Goal: Ask a question

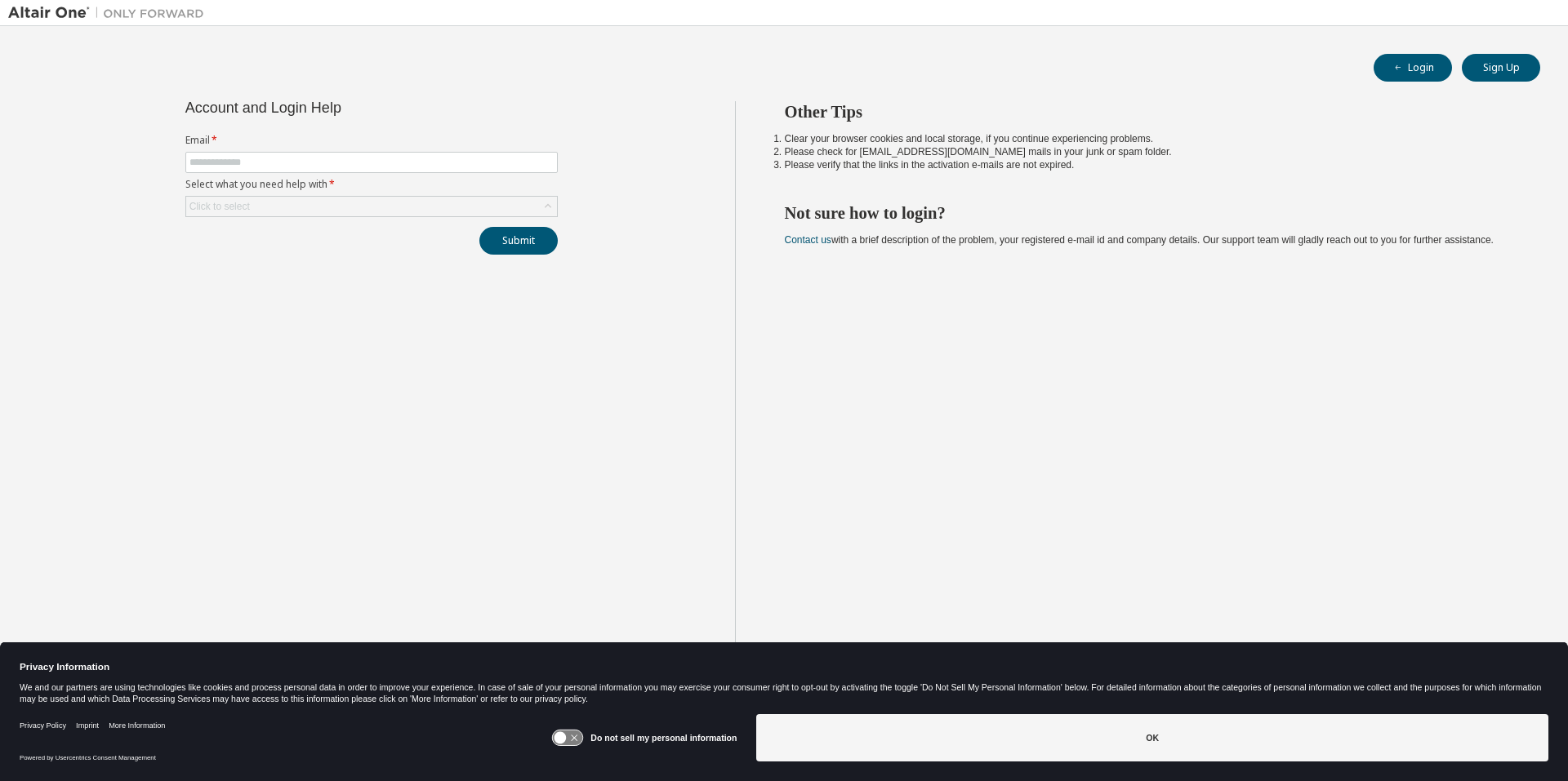
click at [325, 149] on form "Email * Select what you need help with * Click to select" at bounding box center [371, 176] width 372 height 83
click at [314, 153] on span at bounding box center [371, 163] width 372 height 22
click at [313, 155] on span at bounding box center [371, 163] width 372 height 22
click at [308, 162] on input "text" at bounding box center [371, 163] width 364 height 13
type input "**********"
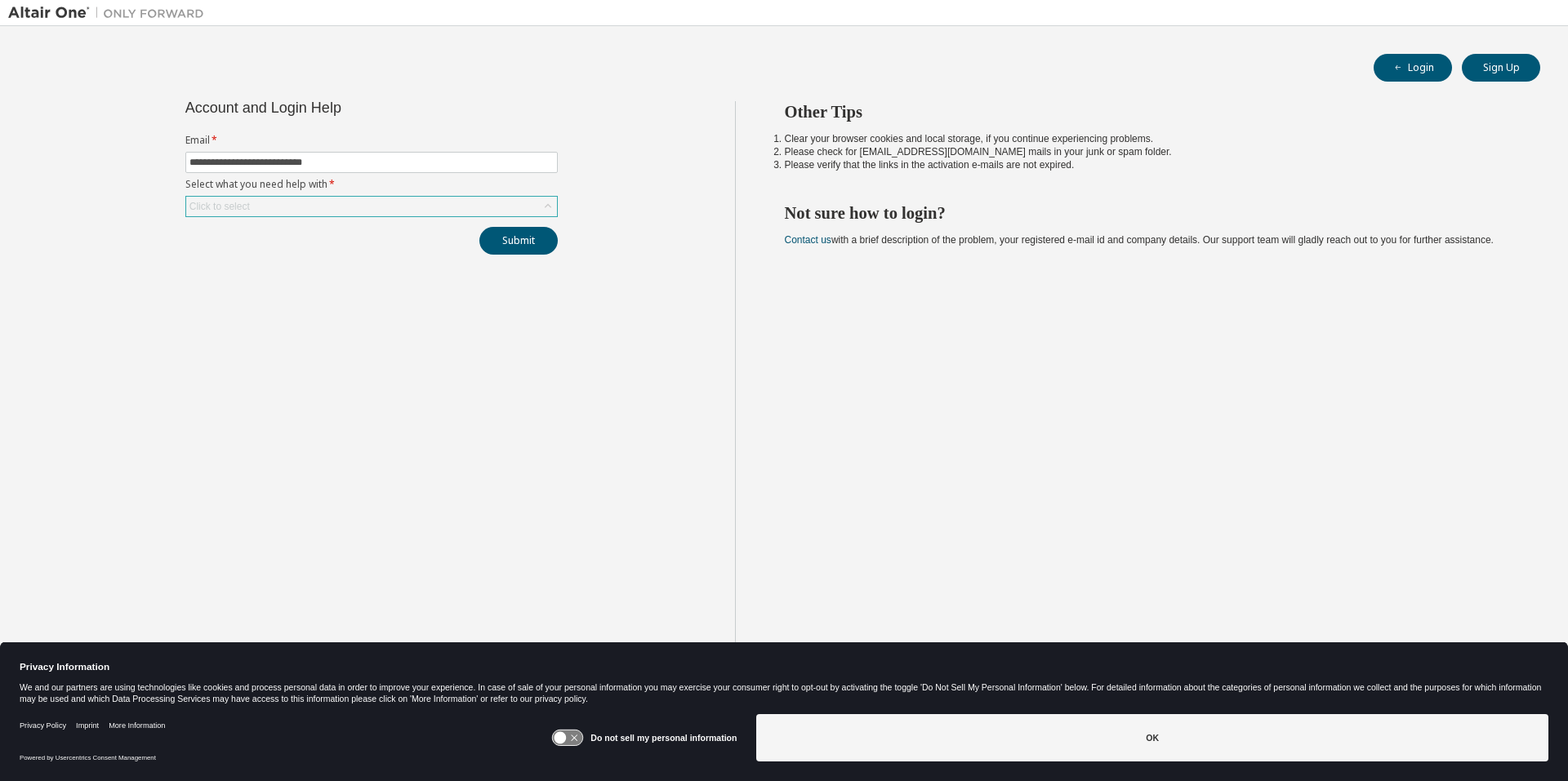
click at [300, 212] on div "Click to select" at bounding box center [371, 206] width 371 height 20
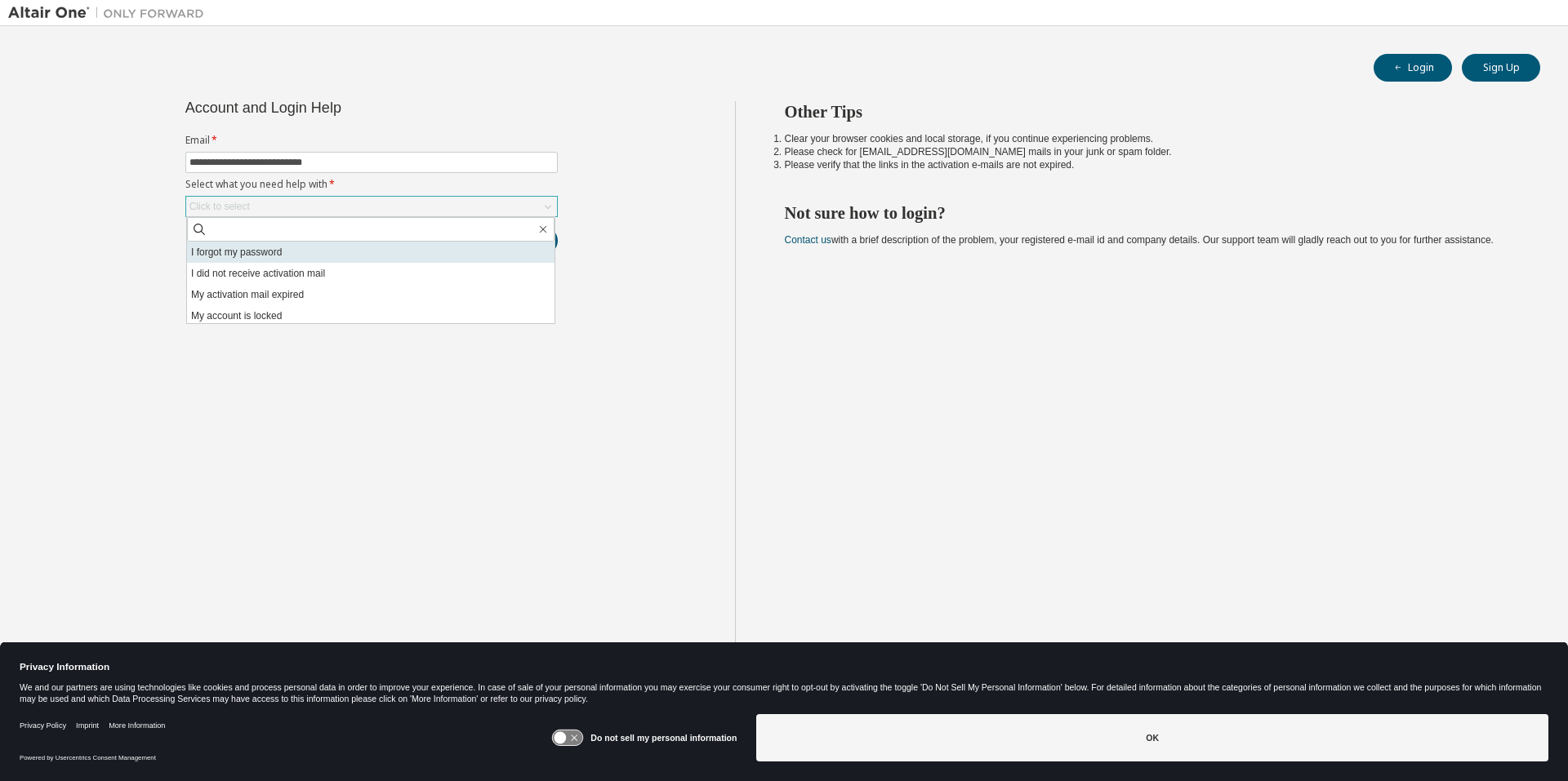
click at [290, 255] on li "I forgot my password" at bounding box center [371, 252] width 367 height 22
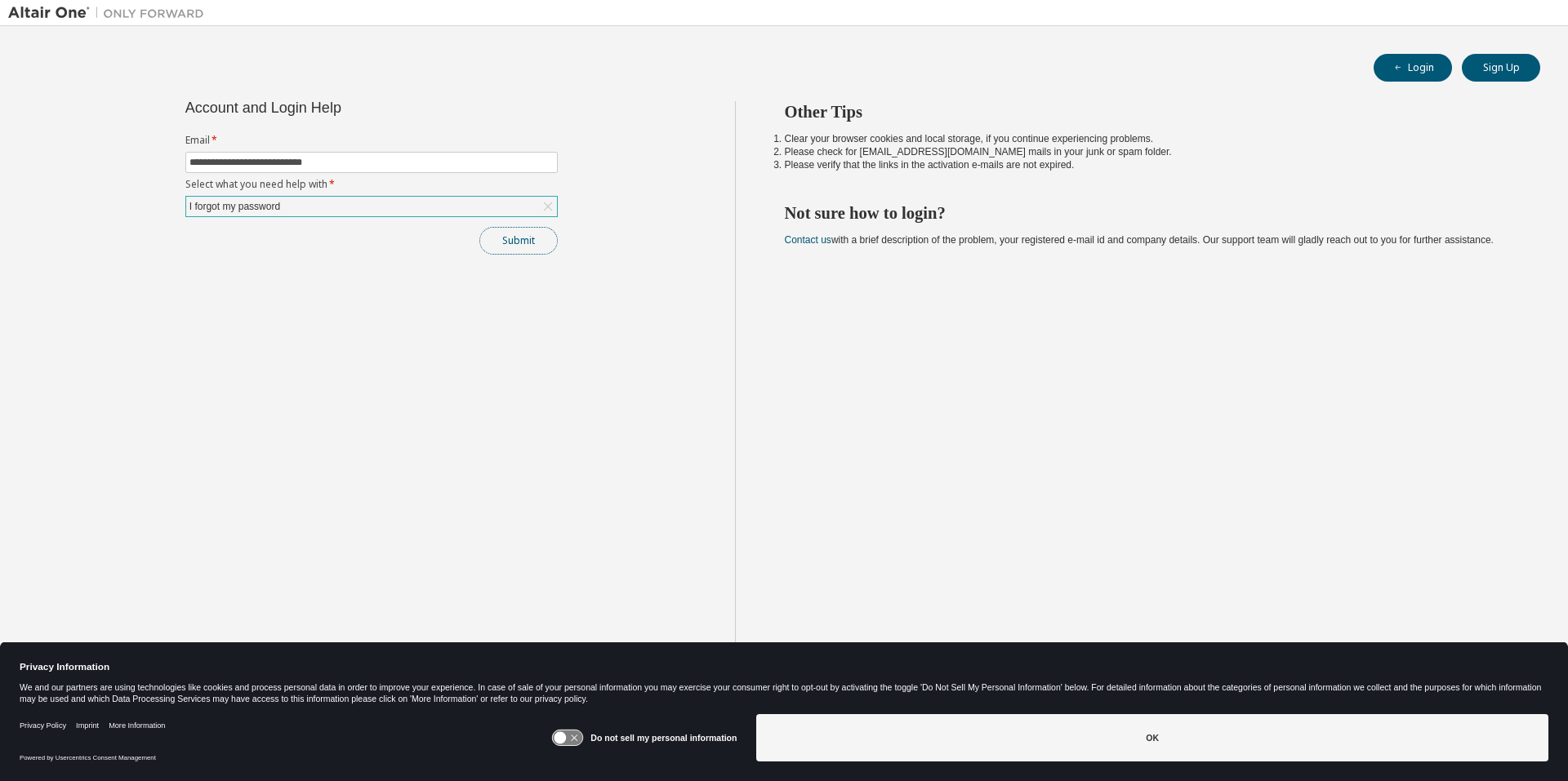
click at [536, 250] on button "Submit" at bounding box center [518, 240] width 79 height 27
click at [522, 236] on button "Submit" at bounding box center [518, 240] width 79 height 27
